Goal: Information Seeking & Learning: Understand process/instructions

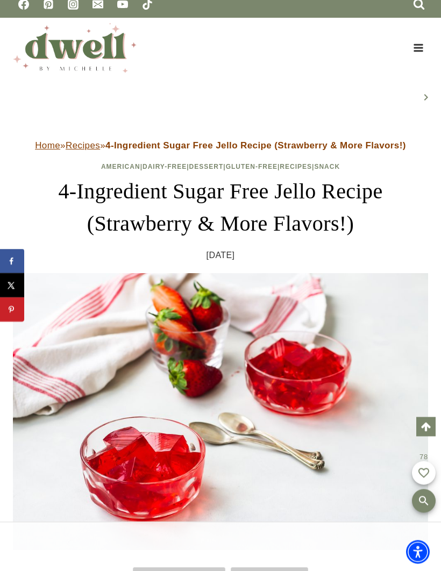
scroll to position [314, 0]
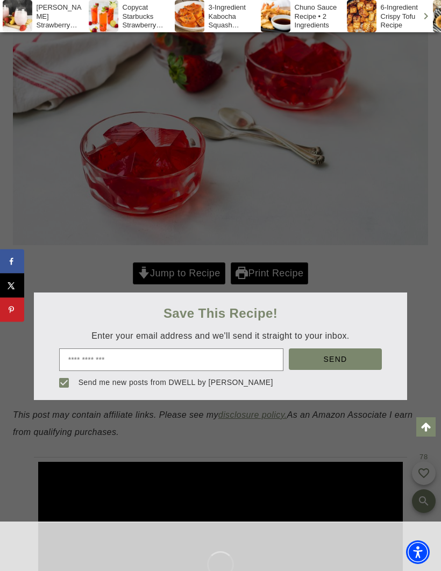
click at [180, 274] on div at bounding box center [220, 285] width 441 height 571
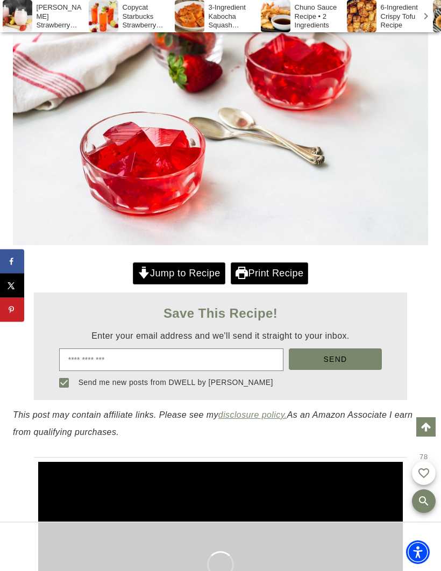
scroll to position [0, 0]
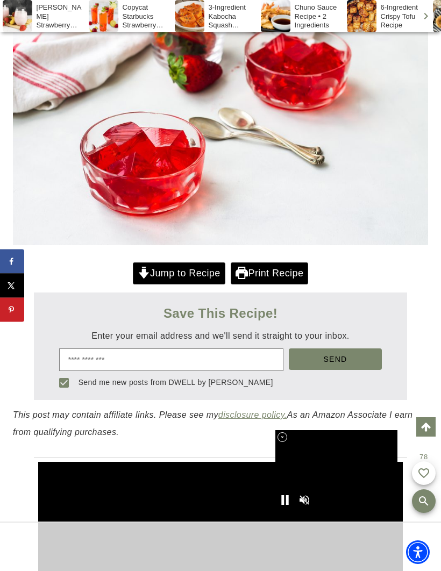
click at [200, 275] on link "Jump to Recipe" at bounding box center [179, 274] width 93 height 22
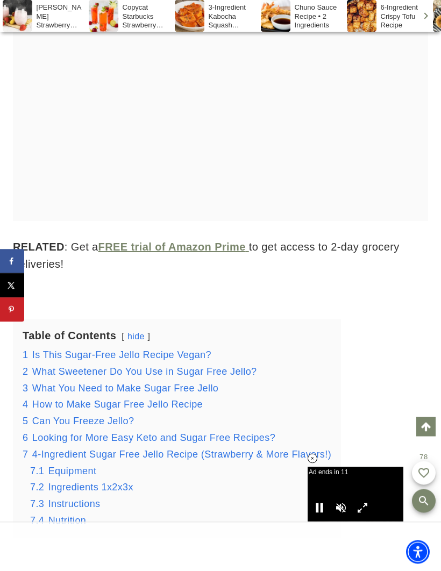
scroll to position [1122, 0]
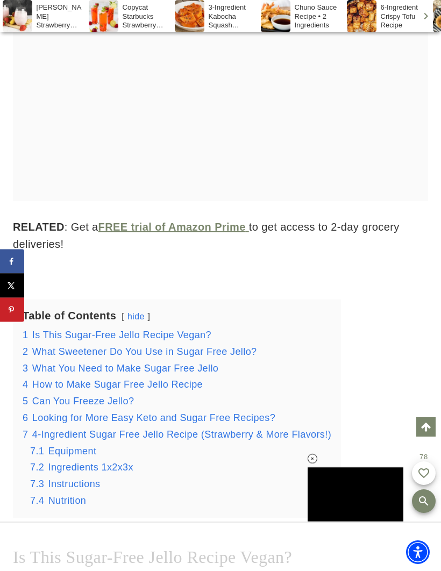
click at [191, 369] on span "What You Need to Make Sugar Free Jello" at bounding box center [125, 368] width 186 height 11
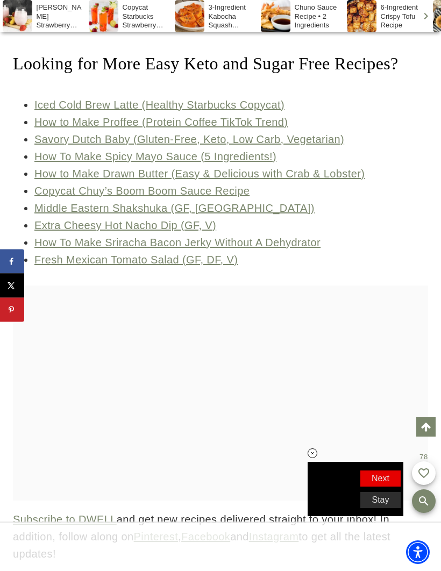
scroll to position [4343, 0]
